Goal: Task Accomplishment & Management: Manage account settings

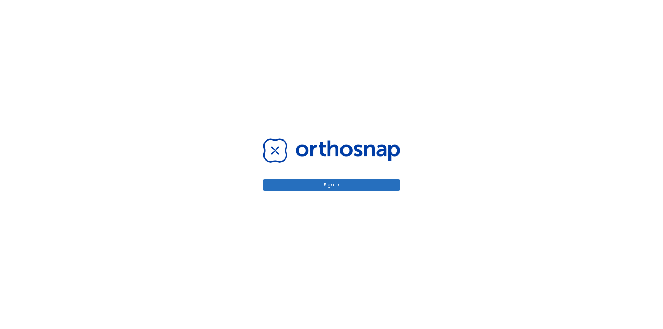
click at [344, 190] on button "Sign in" at bounding box center [331, 184] width 137 height 11
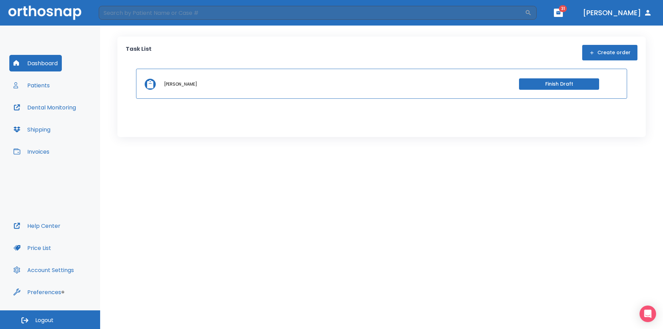
click at [41, 153] on button "Invoices" at bounding box center [31, 151] width 44 height 17
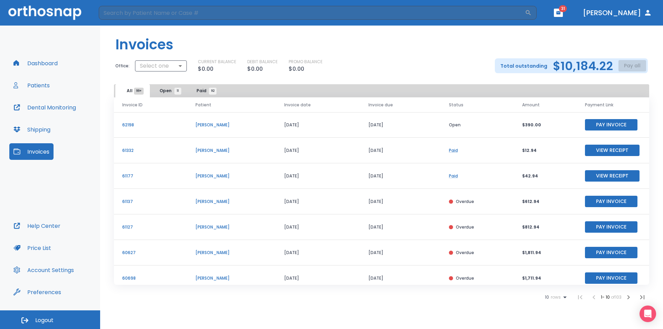
click at [166, 90] on span "Open 11" at bounding box center [168, 91] width 18 height 6
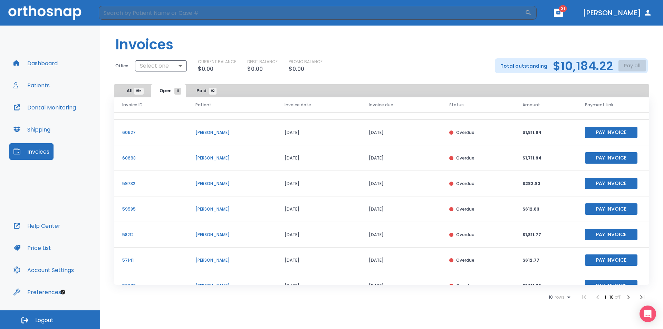
scroll to position [83, 0]
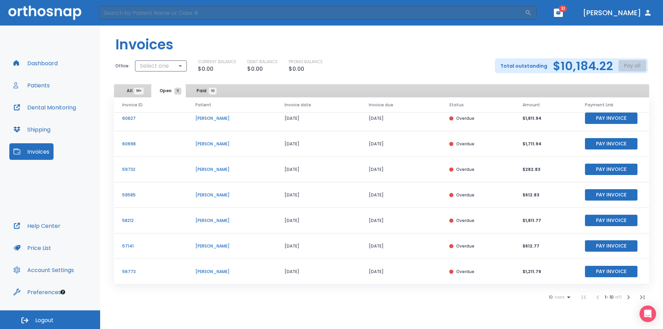
click at [630, 298] on icon "button" at bounding box center [628, 297] width 8 height 8
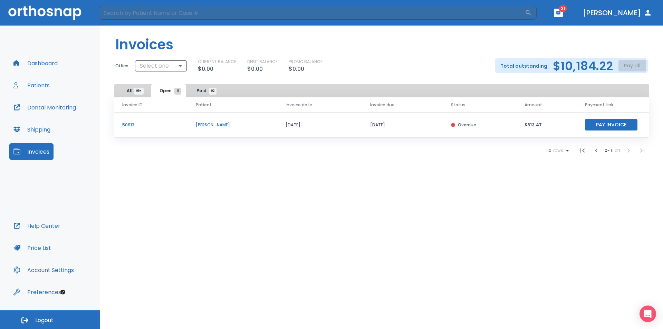
click at [594, 150] on icon "button" at bounding box center [596, 150] width 8 height 8
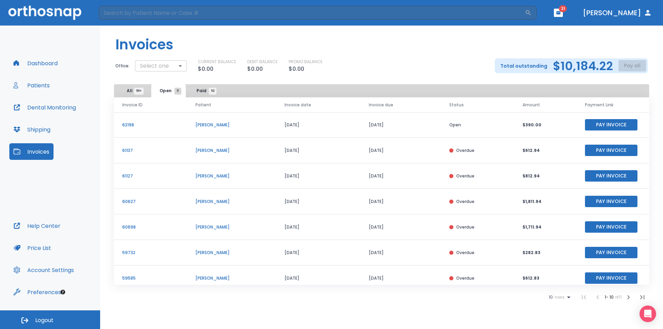
click at [172, 70] on body "​ 31 [PERSON_NAME] Dashboard Patients Dental Monitoring Shipping Invoices Help …" at bounding box center [331, 164] width 663 height 329
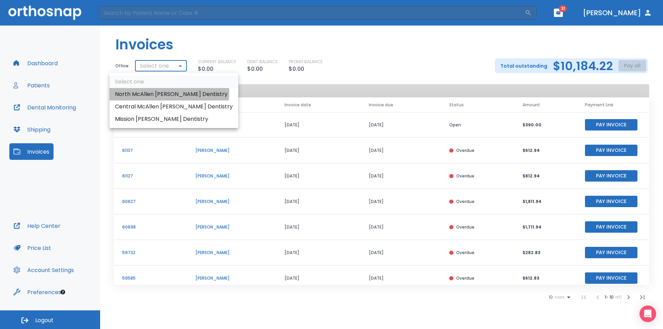
click at [169, 93] on li "North McAllen [PERSON_NAME] Dentistry" at bounding box center [173, 94] width 129 height 12
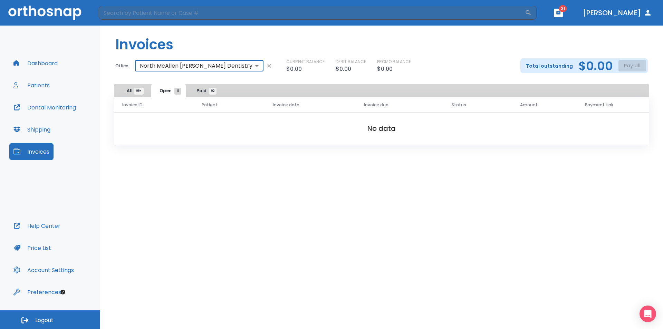
click at [170, 66] on body "​ 31 [PERSON_NAME] Dashboard Patients Dental Monitoring Shipping Invoices Help …" at bounding box center [331, 164] width 663 height 329
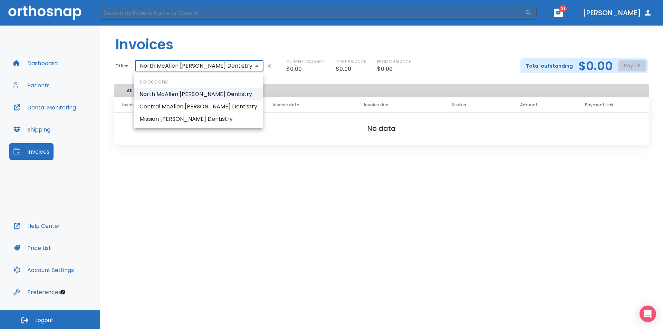
click at [178, 119] on li "Mission [PERSON_NAME] Dentistry" at bounding box center [198, 119] width 129 height 12
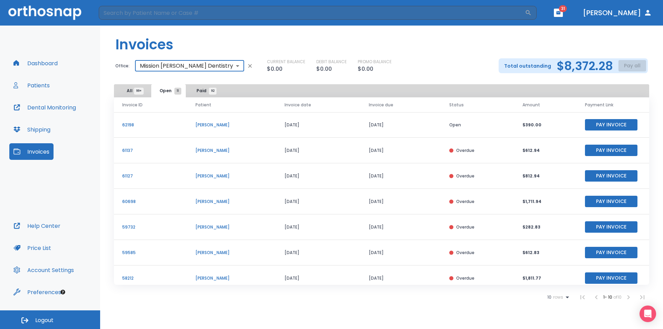
click at [185, 65] on body "​ 31 [PERSON_NAME] Dashboard Patients Dental Monitoring Shipping Invoices Help …" at bounding box center [331, 164] width 663 height 329
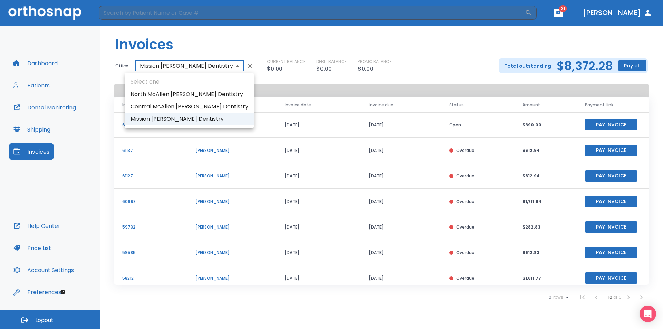
click at [188, 106] on li "Central McAllen [PERSON_NAME] Dentistry" at bounding box center [189, 106] width 129 height 12
type input "3137"
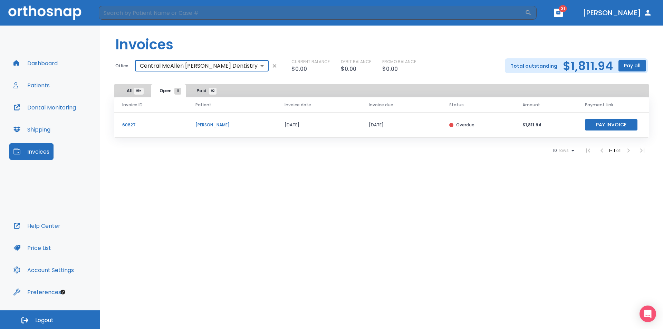
click at [191, 62] on body "​ 31 [PERSON_NAME] Dashboard Patients Dental Monitoring Shipping Invoices Help …" at bounding box center [331, 164] width 663 height 329
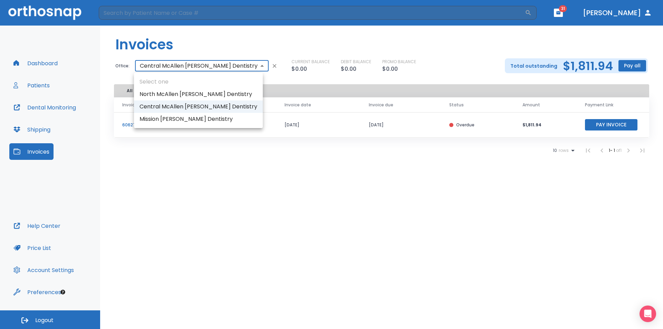
drag, startPoint x: 236, startPoint y: 171, endPoint x: 229, endPoint y: 143, distance: 28.6
click at [236, 170] on div at bounding box center [331, 164] width 663 height 329
click at [196, 66] on body "​ 31 [PERSON_NAME] Dashboard Patients Dental Monitoring Shipping Invoices Help …" at bounding box center [331, 164] width 663 height 329
click at [44, 84] on div at bounding box center [331, 164] width 663 height 329
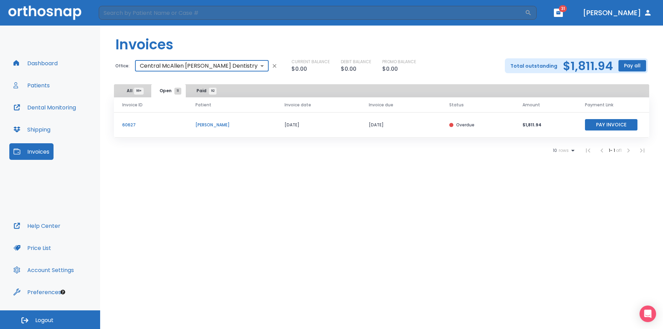
click at [43, 84] on button "Patients" at bounding box center [31, 85] width 45 height 17
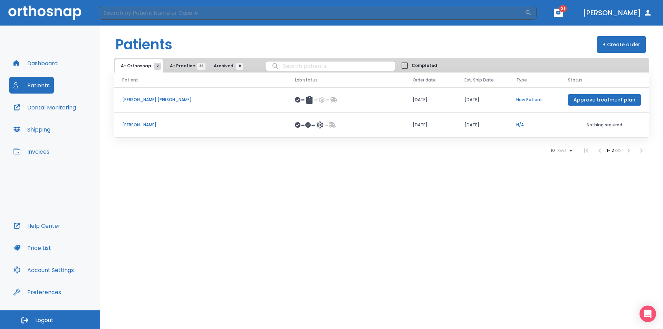
click at [174, 64] on span "At Practice 38" at bounding box center [185, 66] width 31 height 6
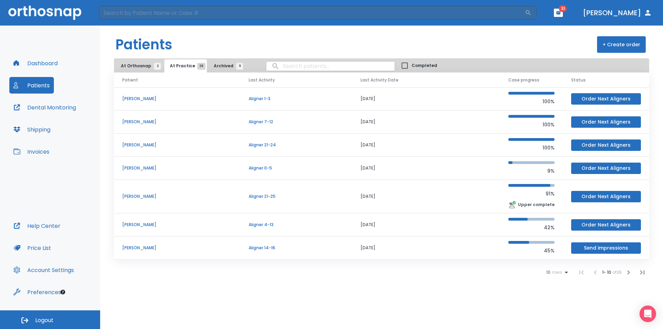
click at [151, 165] on p "[PERSON_NAME]" at bounding box center [177, 168] width 110 height 6
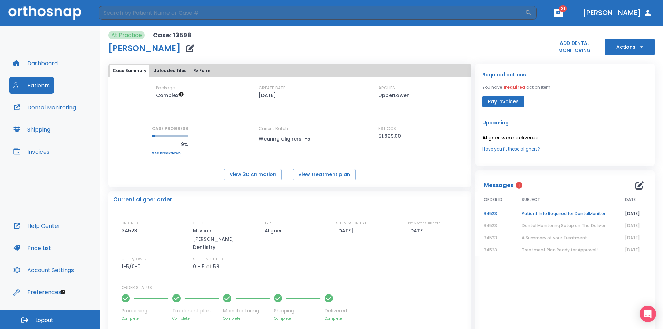
click at [194, 49] on icon "button" at bounding box center [190, 48] width 8 height 8
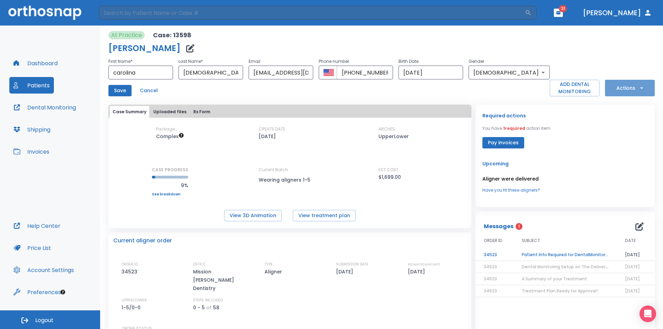
click at [619, 86] on button "Actions" at bounding box center [630, 88] width 50 height 17
click at [320, 93] on div at bounding box center [331, 164] width 663 height 329
click at [165, 110] on button "Uploaded files" at bounding box center [170, 112] width 39 height 12
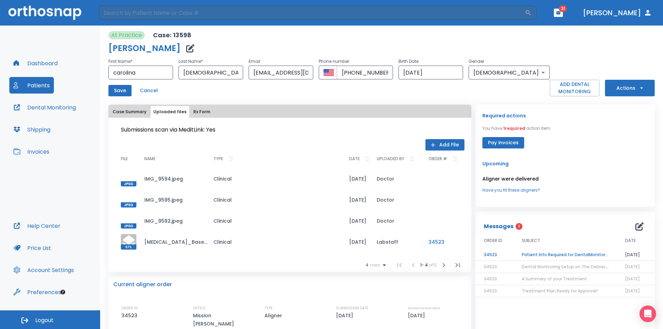
scroll to position [154, 0]
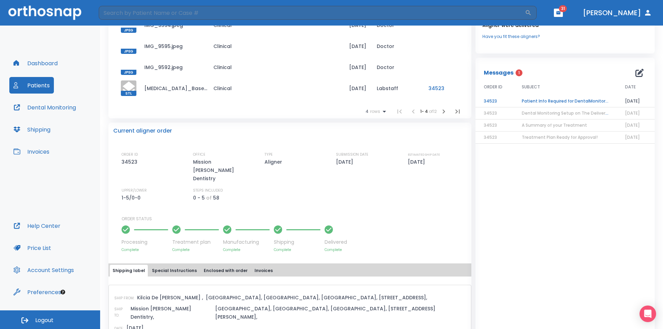
click at [208, 168] on p "Mission [PERSON_NAME] Dentistry" at bounding box center [222, 170] width 59 height 25
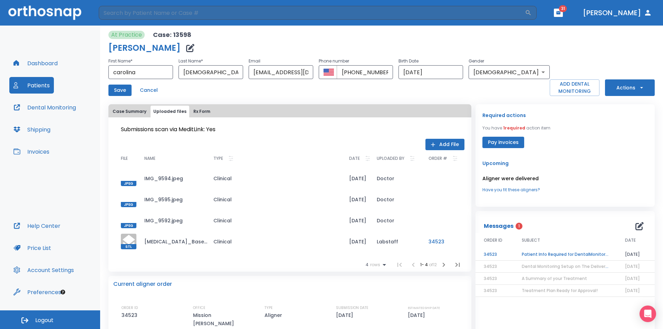
scroll to position [0, 0]
click at [116, 92] on button "Save" at bounding box center [119, 90] width 23 height 11
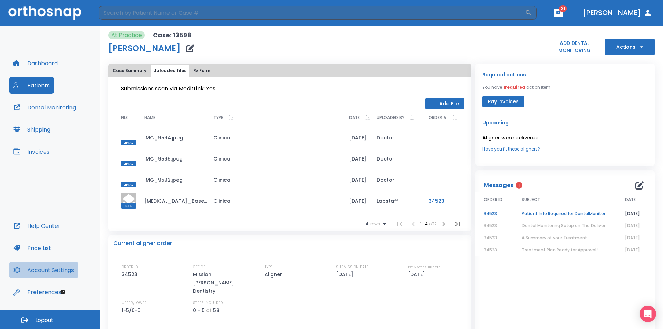
click at [46, 269] on button "Account Settings" at bounding box center [43, 270] width 69 height 17
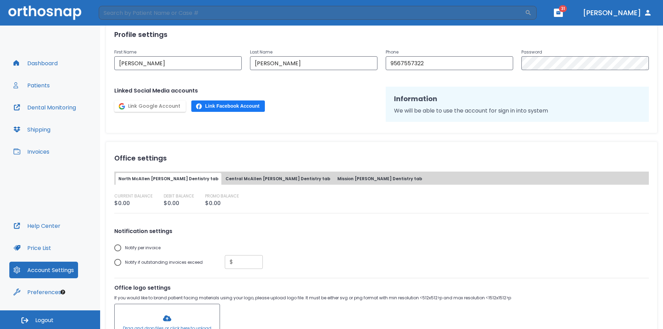
scroll to position [150, 0]
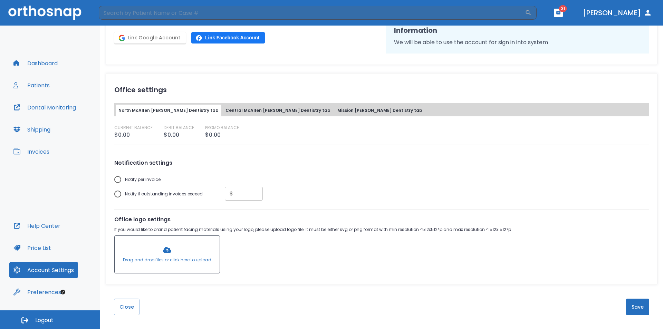
click at [238, 112] on button "Central McAllen [PERSON_NAME] Dentistry tab" at bounding box center [278, 111] width 110 height 12
click at [335, 110] on button "Mission [PERSON_NAME] Dentistry tab" at bounding box center [380, 111] width 90 height 12
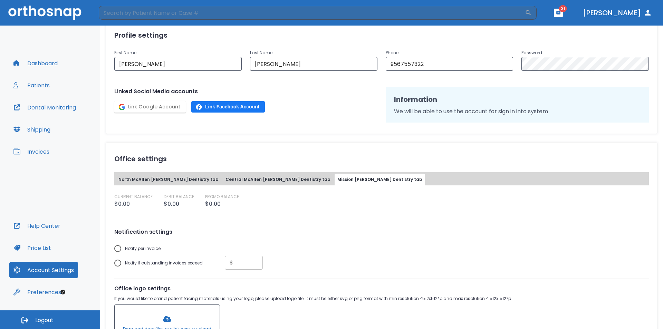
scroll to position [0, 0]
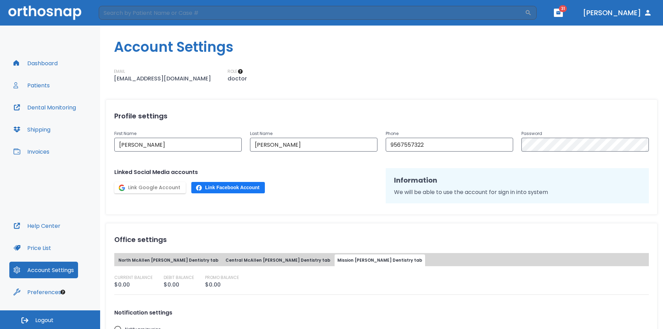
click at [39, 81] on button "Patients" at bounding box center [31, 85] width 45 height 17
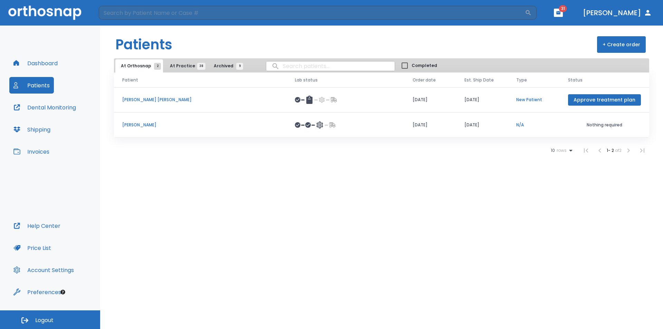
click at [225, 69] on button "Archived 9" at bounding box center [226, 65] width 37 height 13
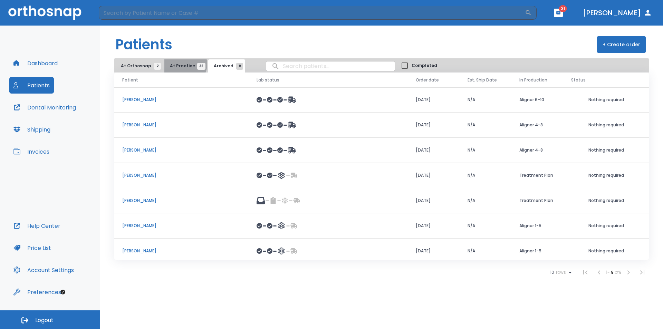
click at [182, 64] on span "At Practice 38" at bounding box center [185, 66] width 31 height 6
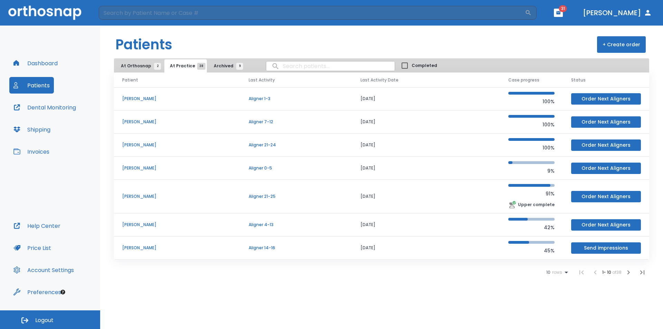
click at [36, 152] on button "Invoices" at bounding box center [31, 151] width 44 height 17
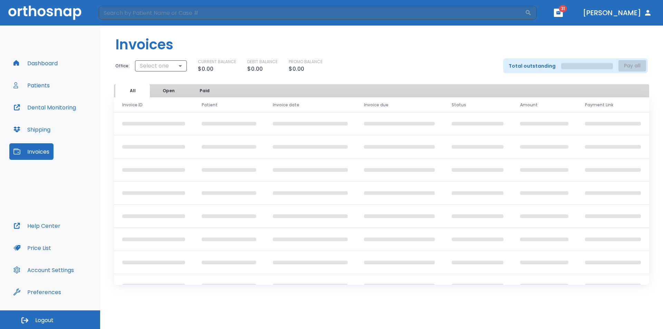
click at [165, 89] on button "Open" at bounding box center [168, 90] width 35 height 13
